Goal: Task Accomplishment & Management: Use online tool/utility

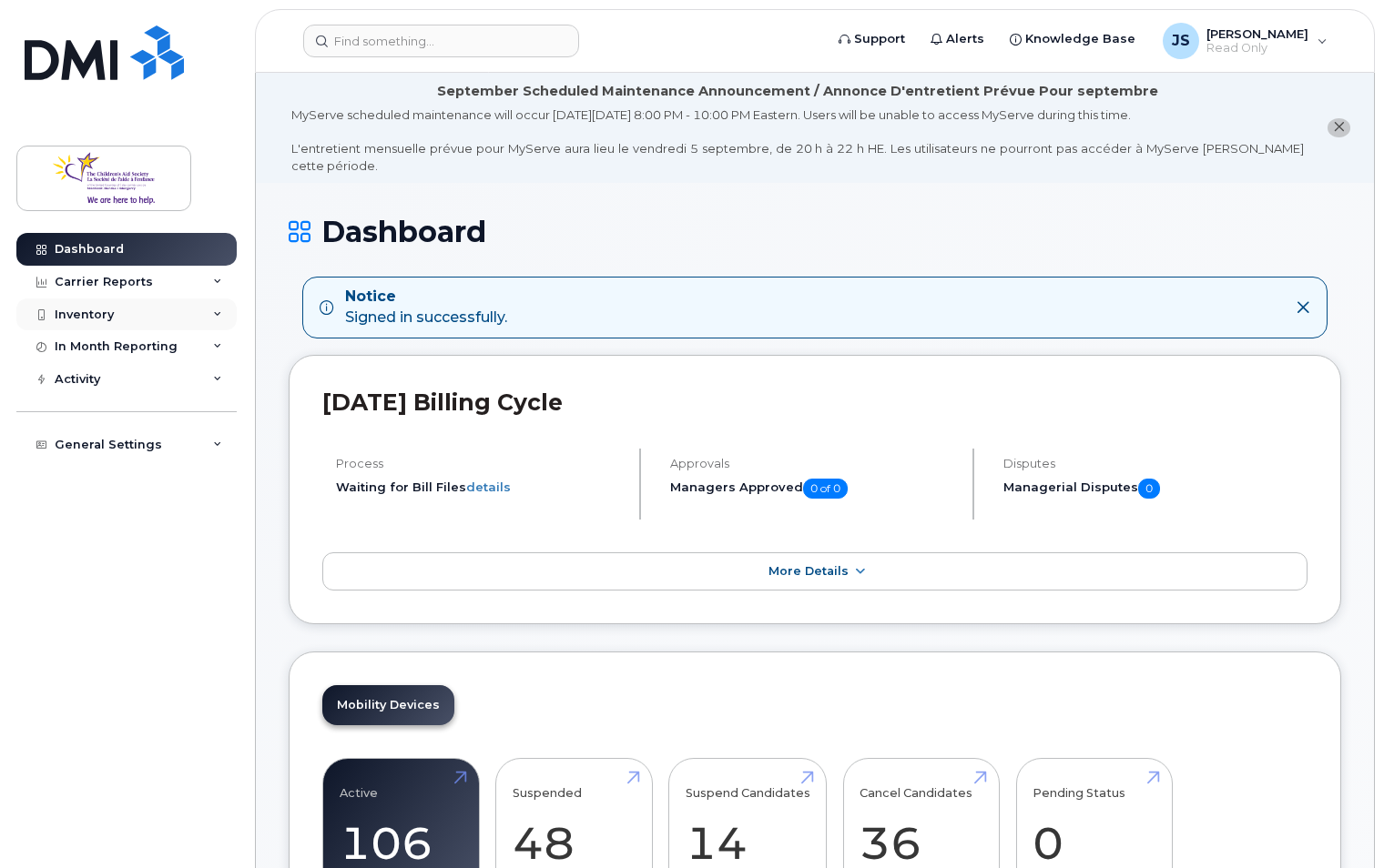
click at [105, 310] on div "Inventory" at bounding box center [85, 315] width 59 height 15
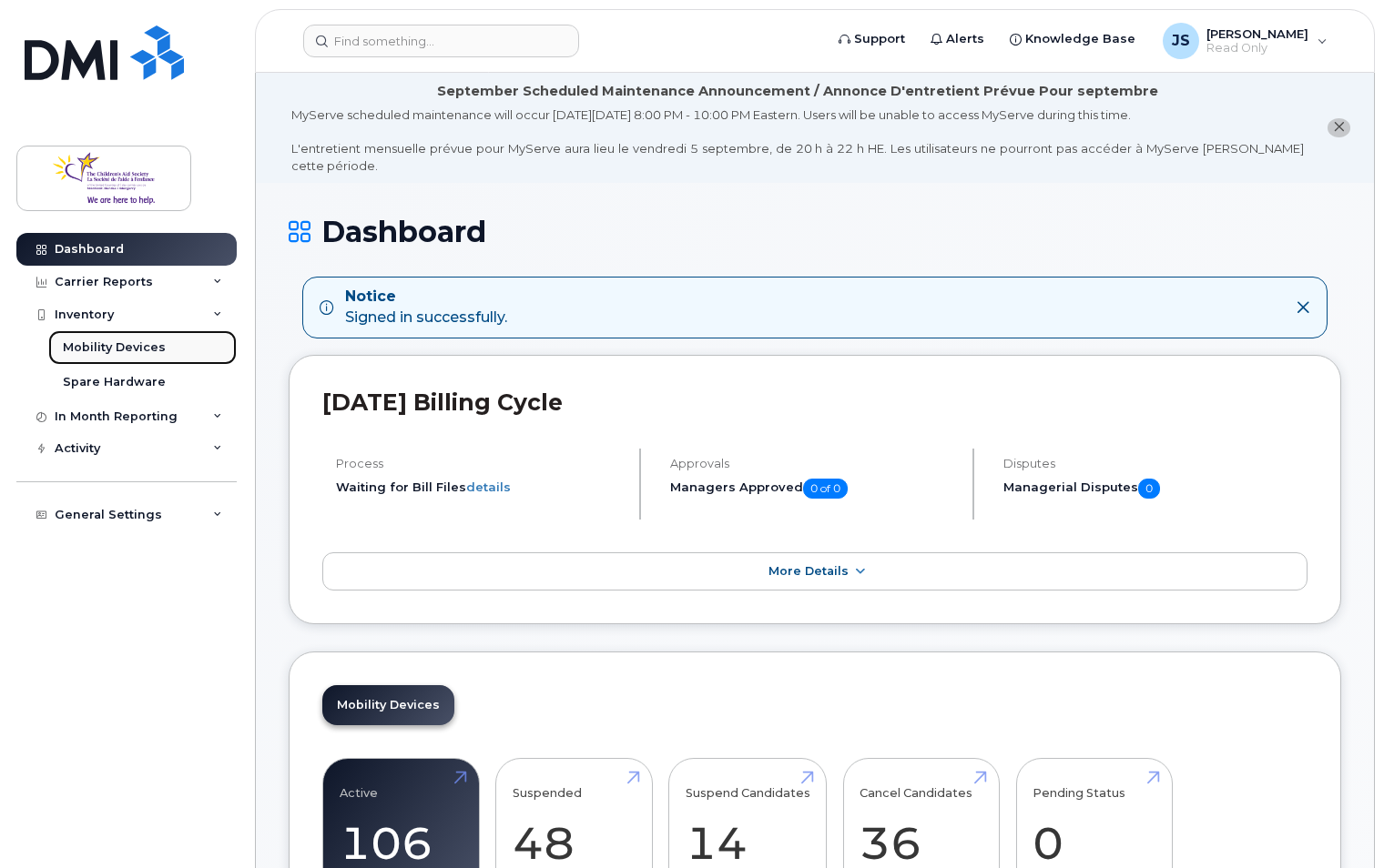
click at [68, 340] on div "Mobility Devices" at bounding box center [114, 348] width 103 height 17
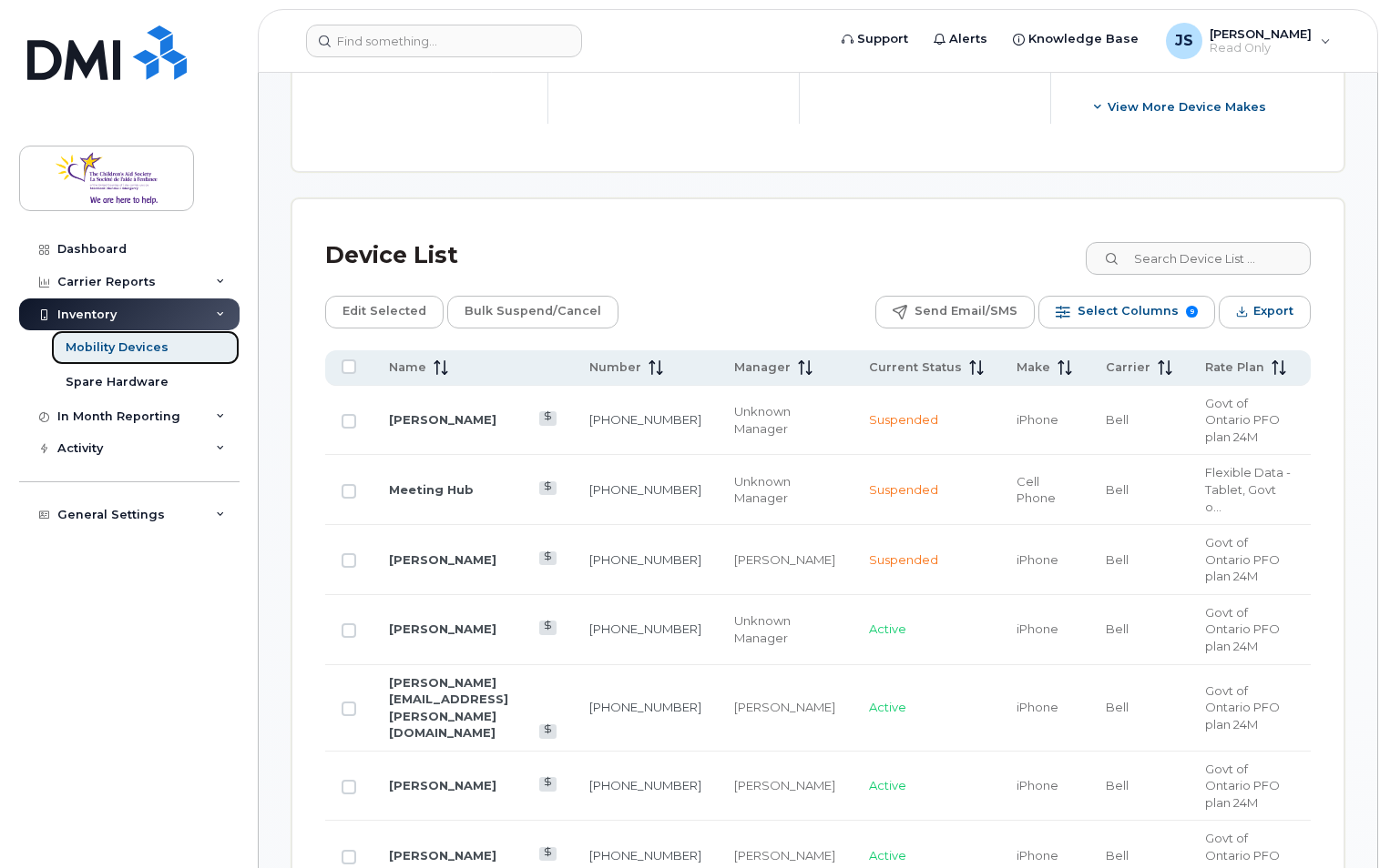
scroll to position [820, 0]
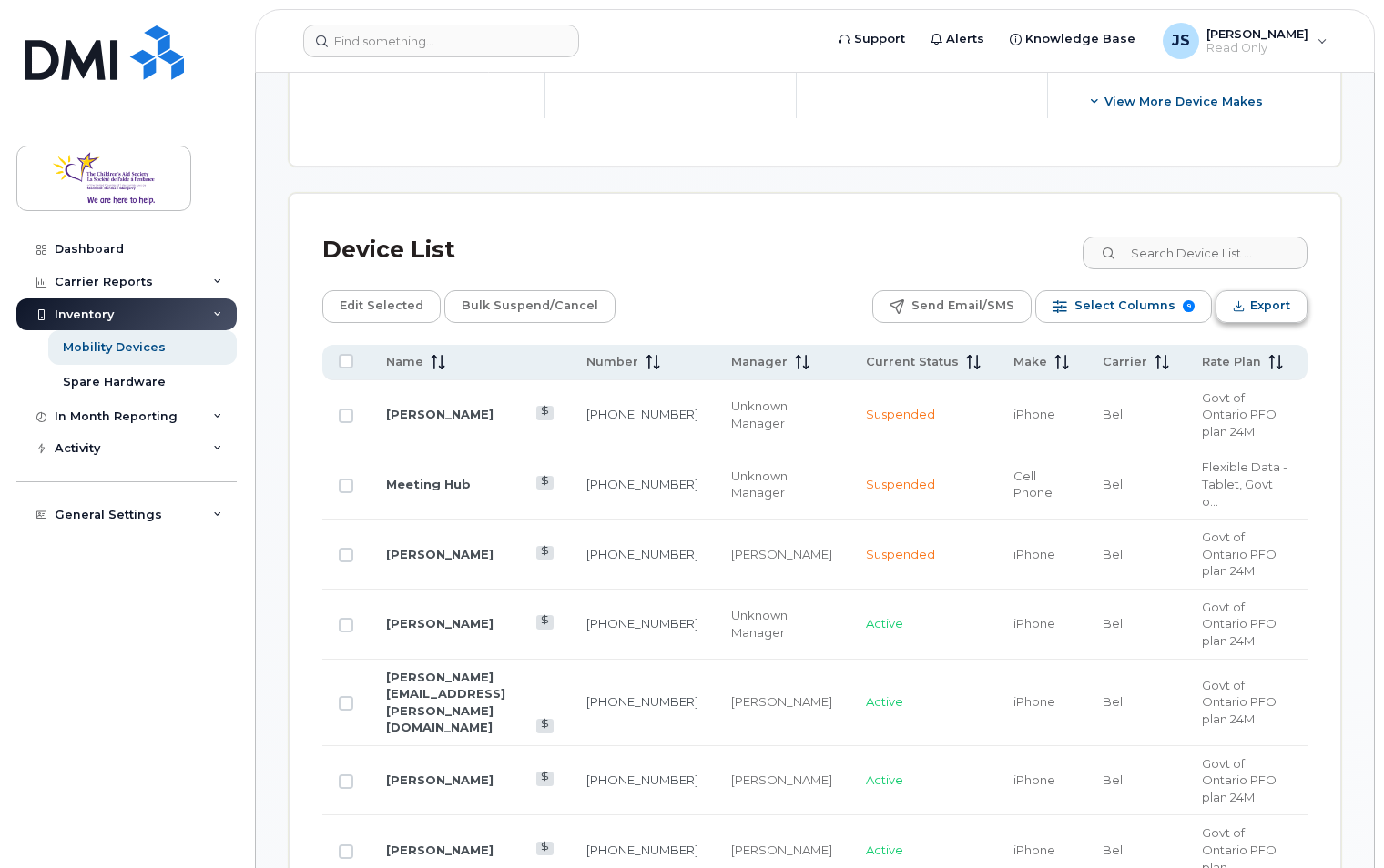
click at [1277, 307] on span "Export" at bounding box center [1270, 305] width 40 height 27
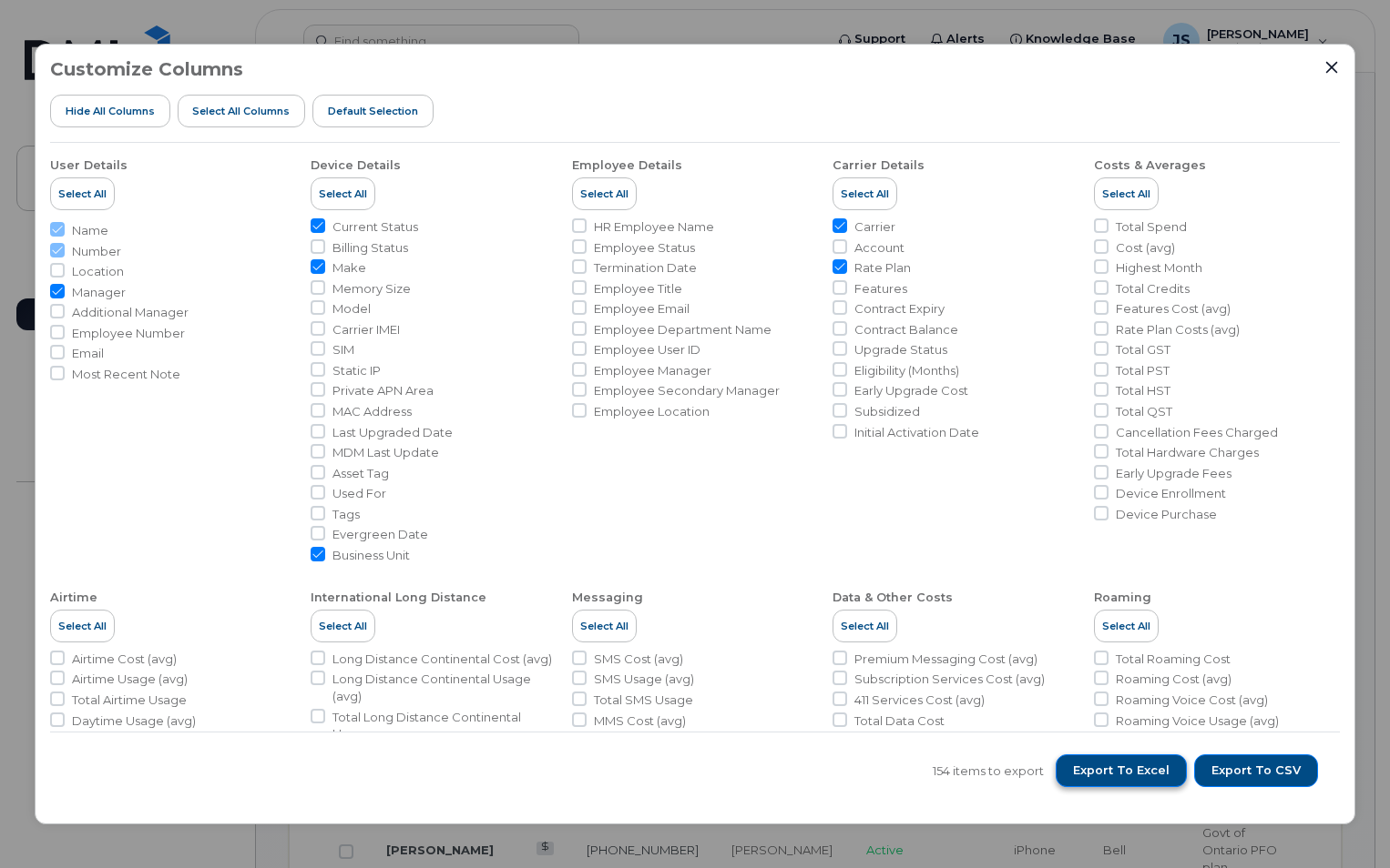
click at [1151, 769] on span "Export to Excel" at bounding box center [1121, 771] width 97 height 17
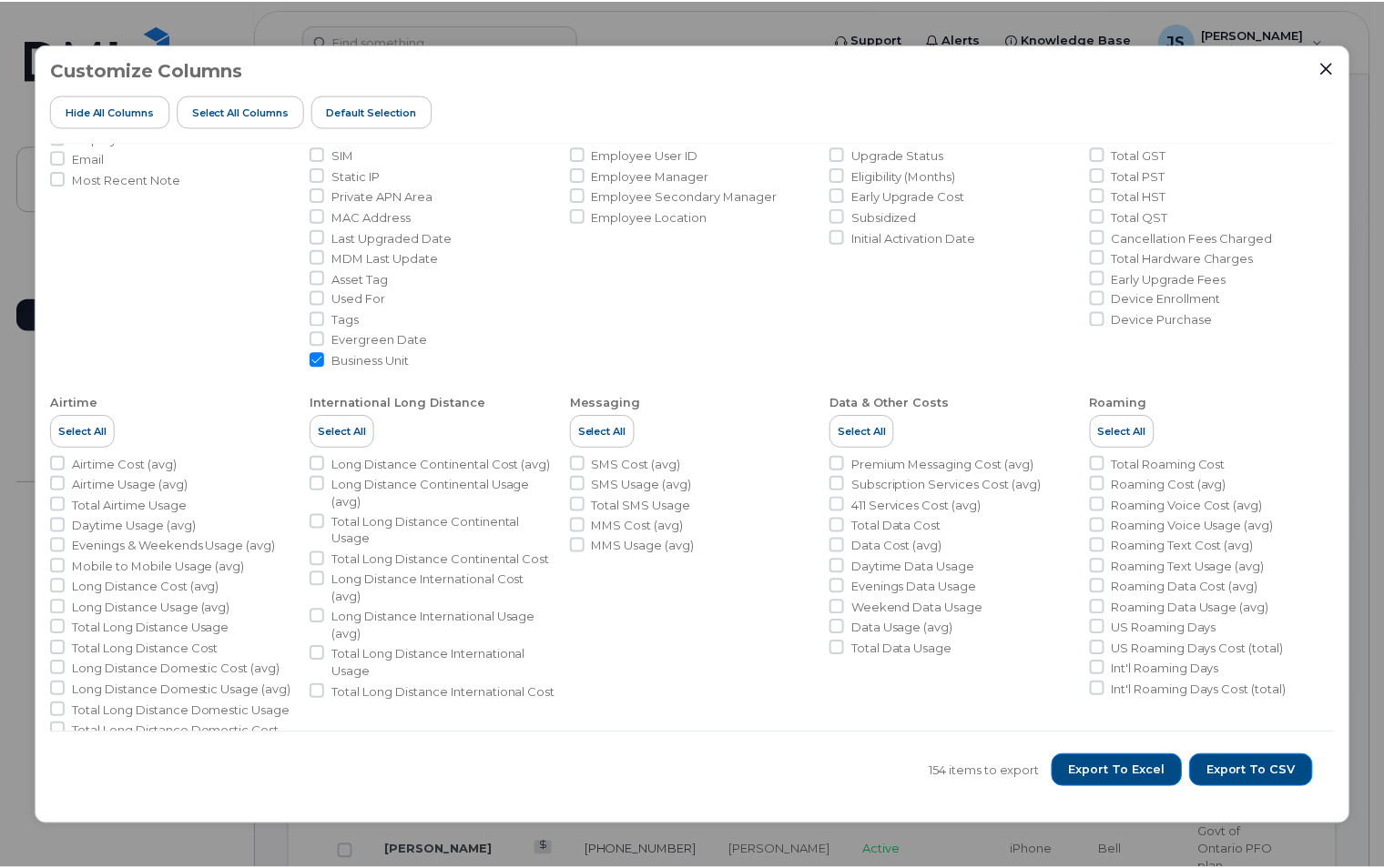
scroll to position [225, 0]
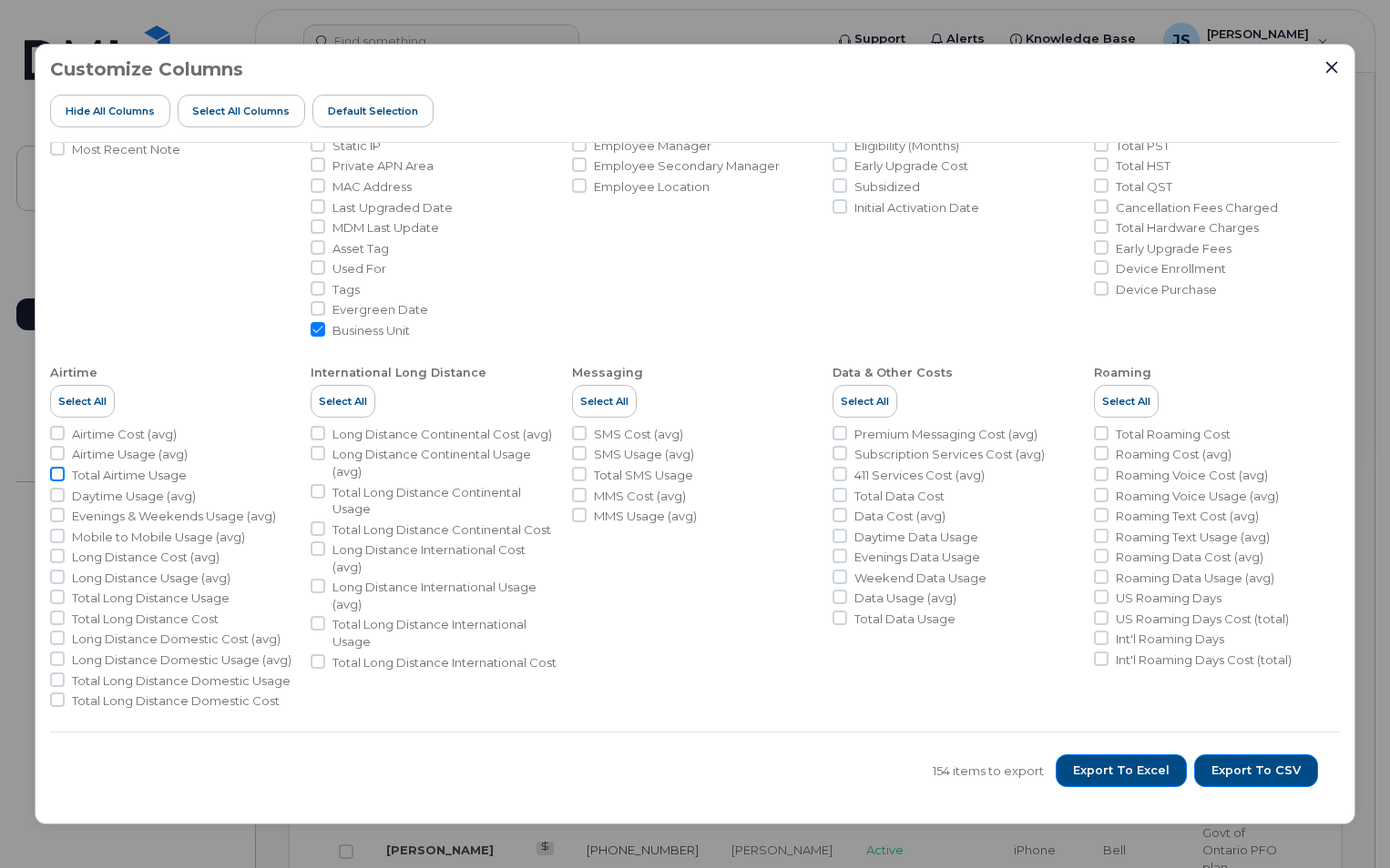
click at [53, 470] on input "Total Airtime Usage" at bounding box center [58, 474] width 15 height 15
checkbox input "true"
click at [58, 617] on input "Total Long Distance Cost" at bounding box center [58, 618] width 15 height 15
checkbox input "true"
click at [56, 475] on input "Total Airtime Usage" at bounding box center [58, 474] width 15 height 15
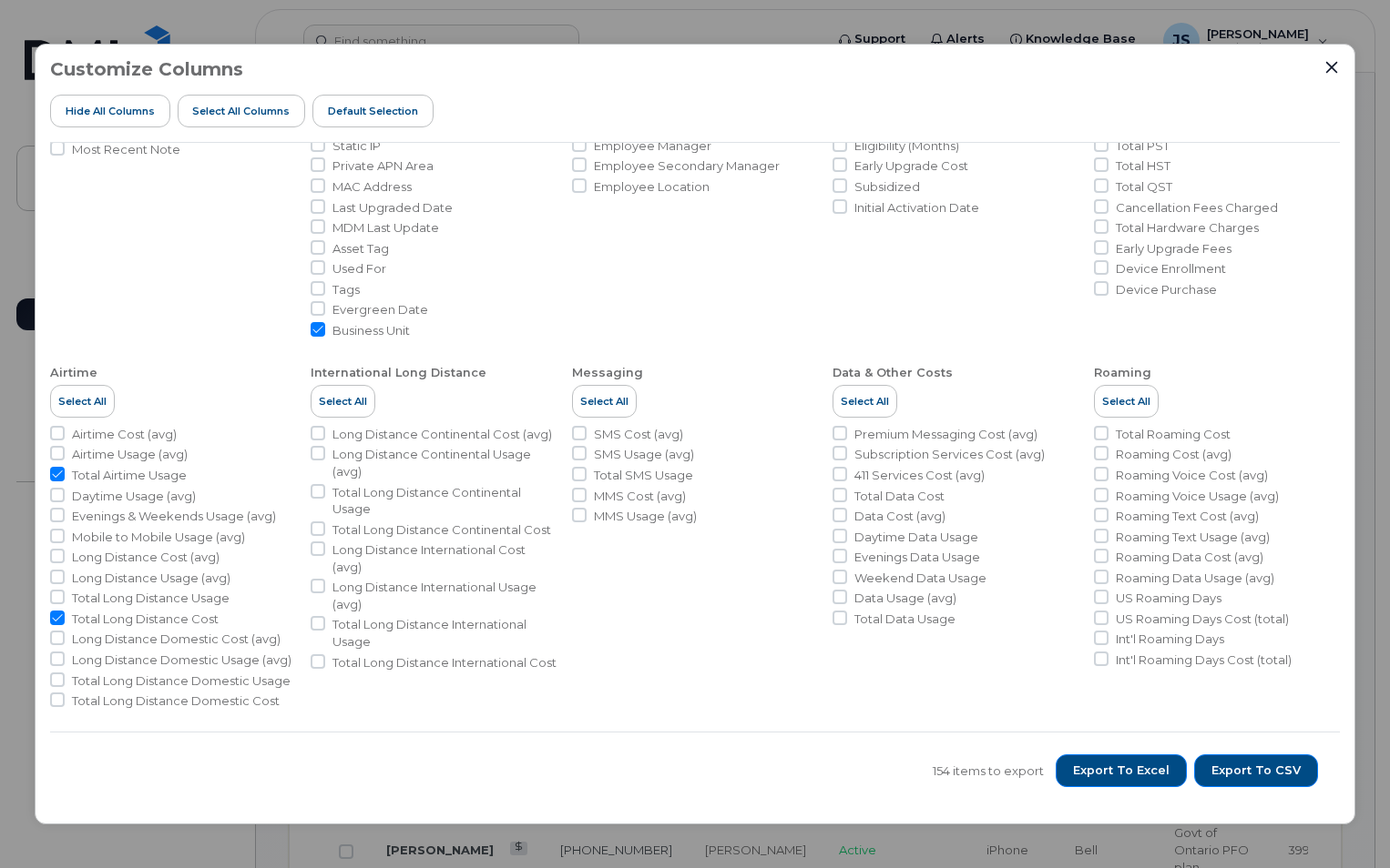
checkbox input "false"
click at [834, 493] on input "Total Data Cost" at bounding box center [840, 495] width 15 height 15
checkbox input "true"
click at [1100, 435] on input "Total Roaming Cost" at bounding box center [1101, 433] width 15 height 15
checkbox input "true"
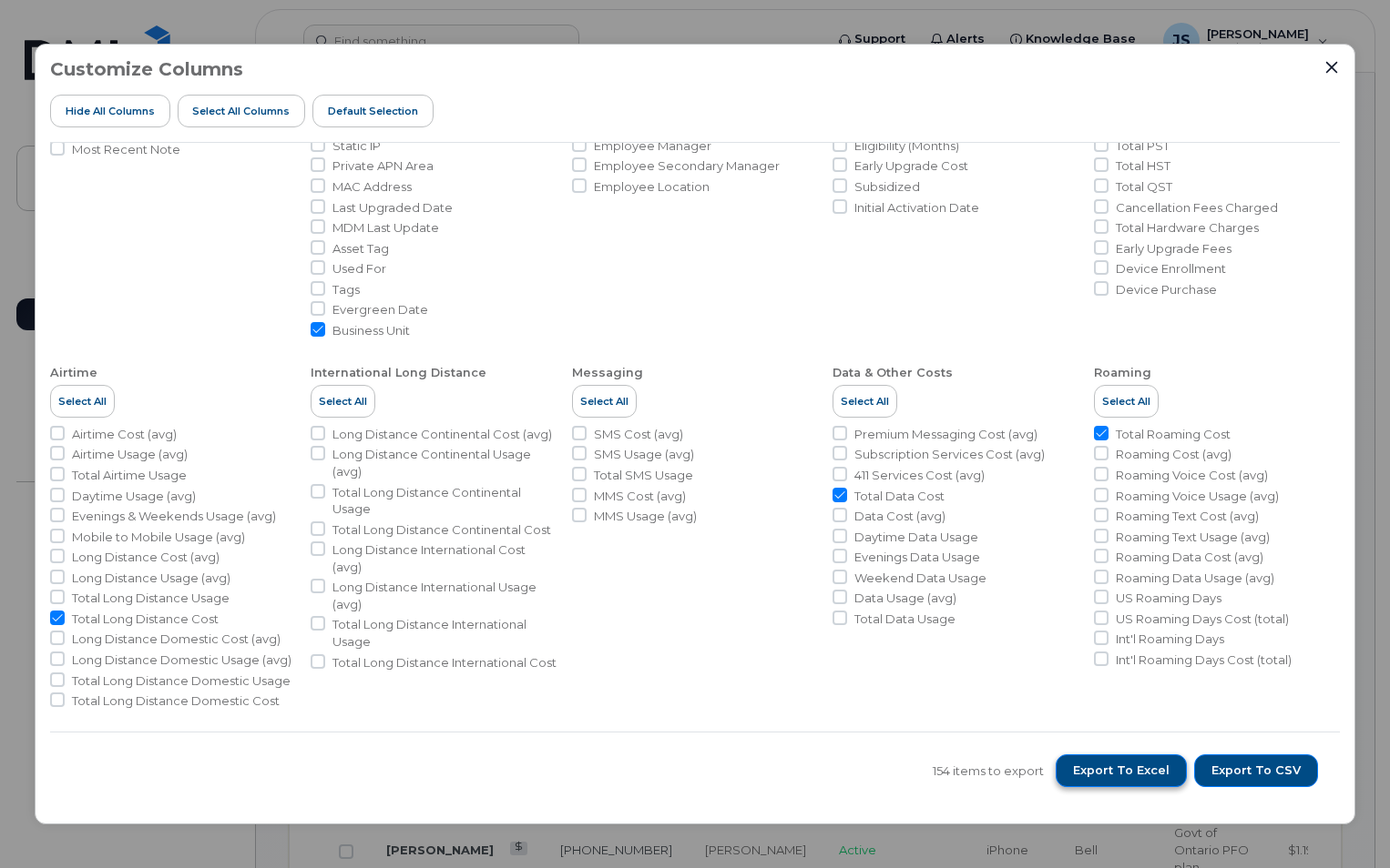
click at [1114, 769] on span "Export to Excel" at bounding box center [1121, 771] width 97 height 17
click at [1336, 70] on icon "Close" at bounding box center [1331, 68] width 15 height 15
